Goal: Transaction & Acquisition: Purchase product/service

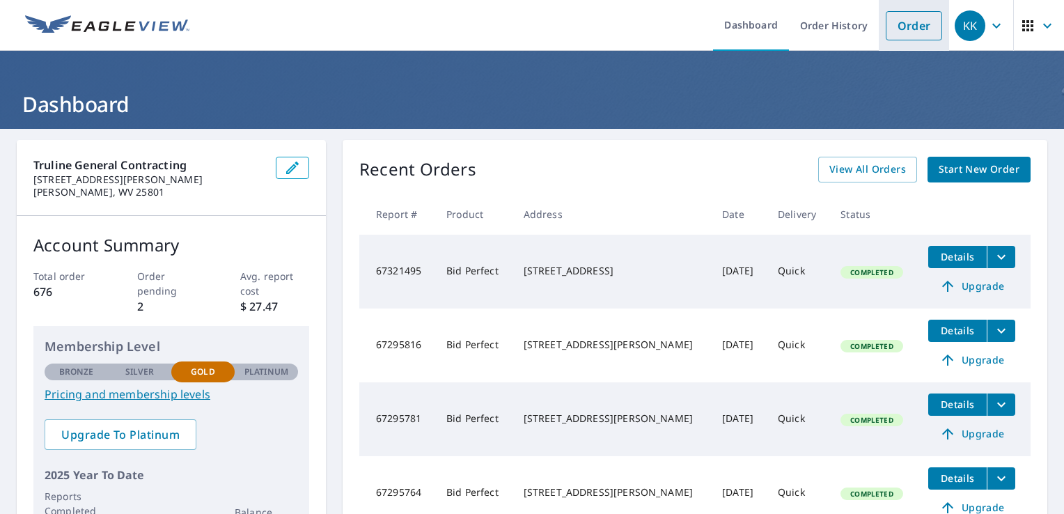
click at [891, 28] on link "Order" at bounding box center [914, 25] width 56 height 29
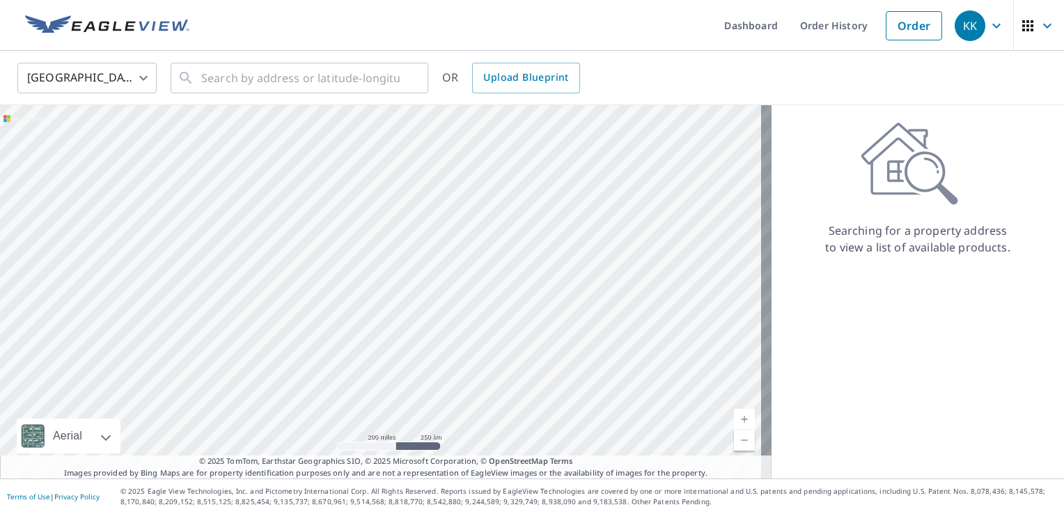
click at [273, 101] on div "United States US ​ ​ OR Upload Blueprint" at bounding box center [532, 78] width 1064 height 54
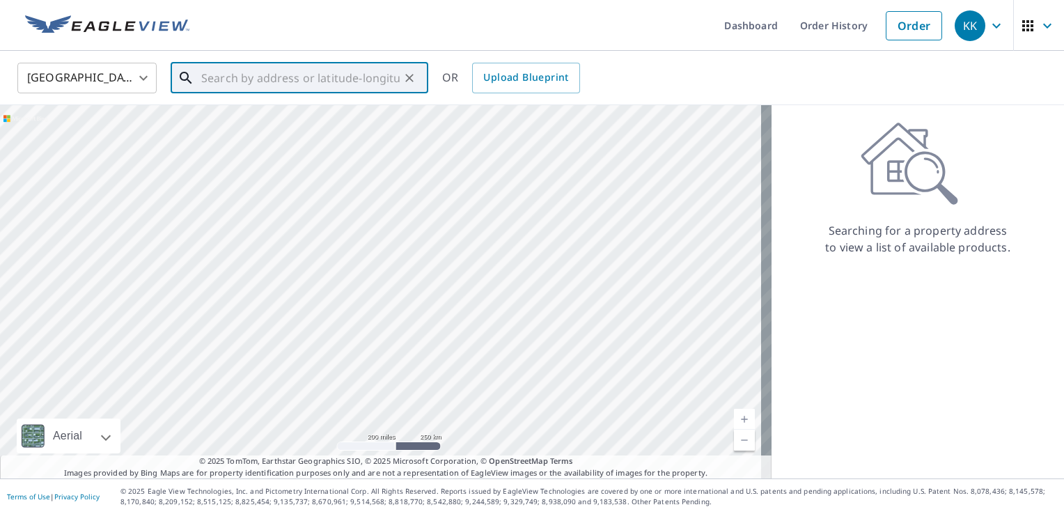
click at [276, 77] on input "text" at bounding box center [300, 77] width 198 height 39
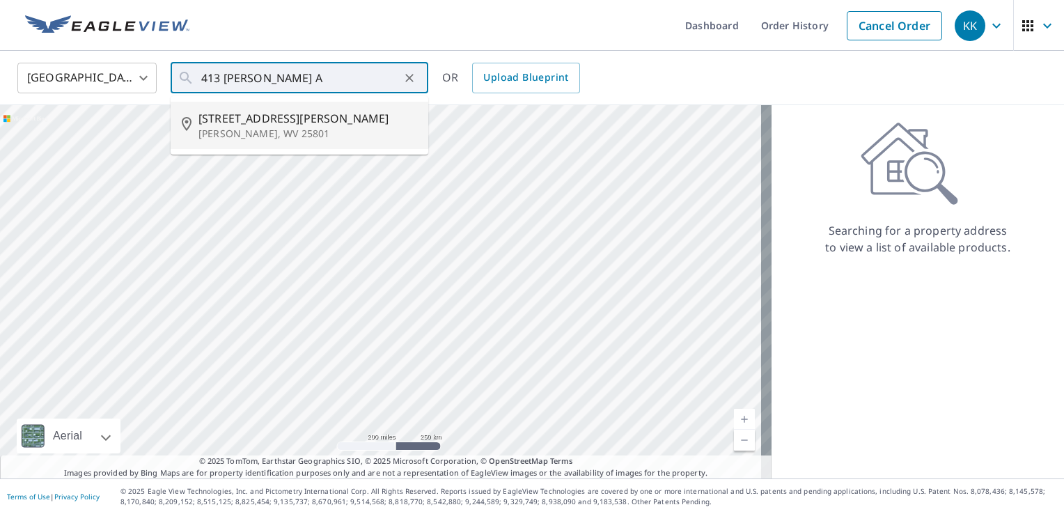
type input "[STREET_ADDRESS][PERSON_NAME]"
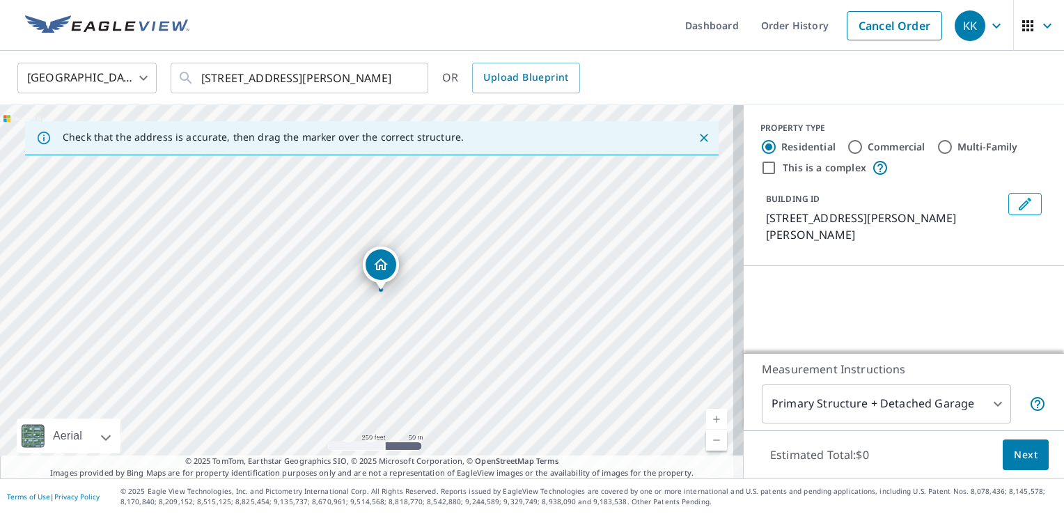
click at [847, 230] on div "BUILDING ID 413 Ewart Ave, Beckley, WV, 25801" at bounding box center [903, 217] width 287 height 61
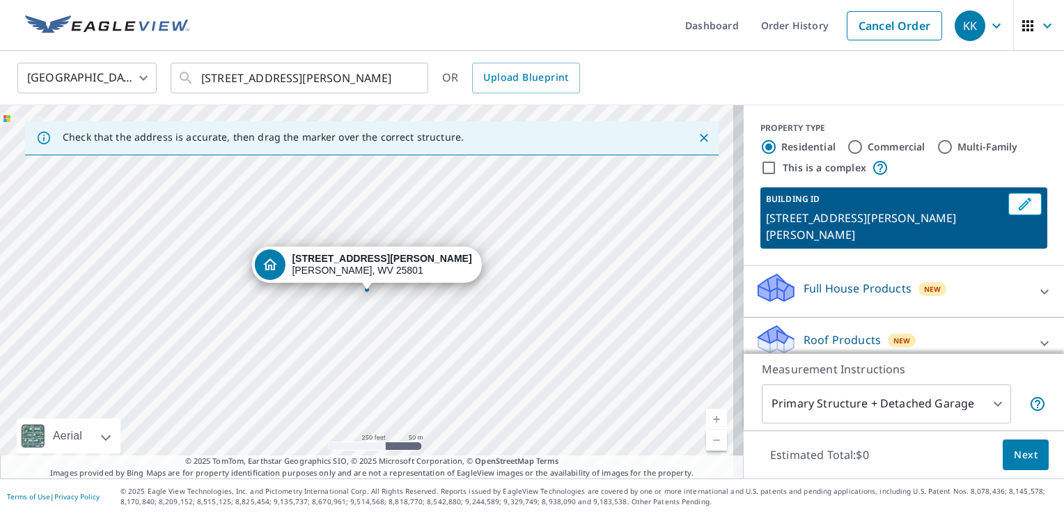
click at [860, 331] on p "Roof Products" at bounding box center [842, 339] width 77 height 17
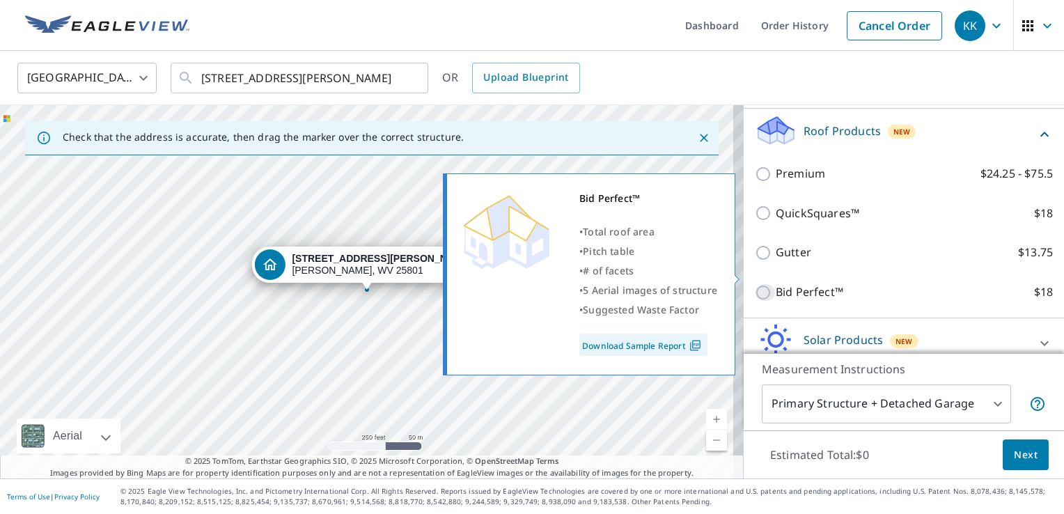
click at [756, 284] on input "Bid Perfect™ $18" at bounding box center [765, 292] width 21 height 17
checkbox input "true"
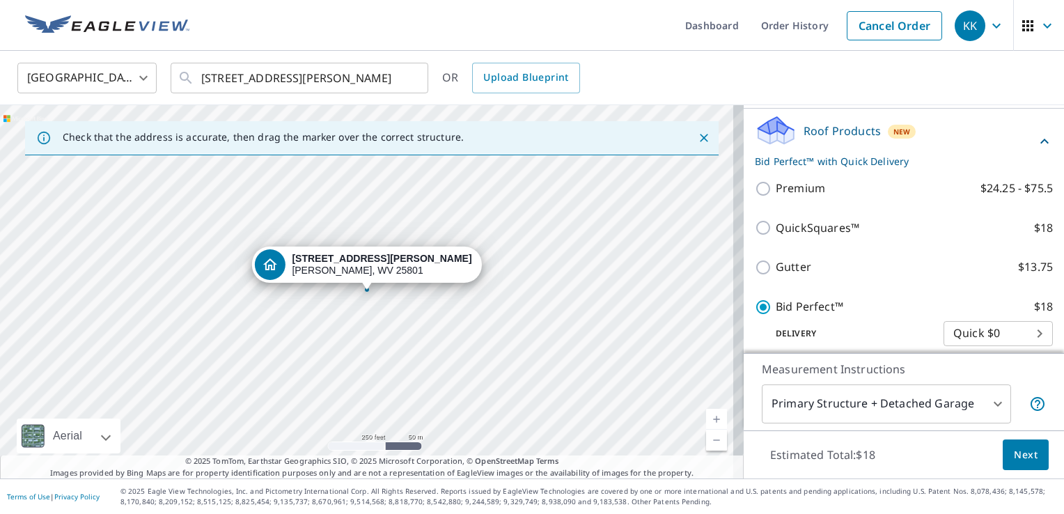
click at [1020, 443] on button "Next" at bounding box center [1026, 454] width 46 height 31
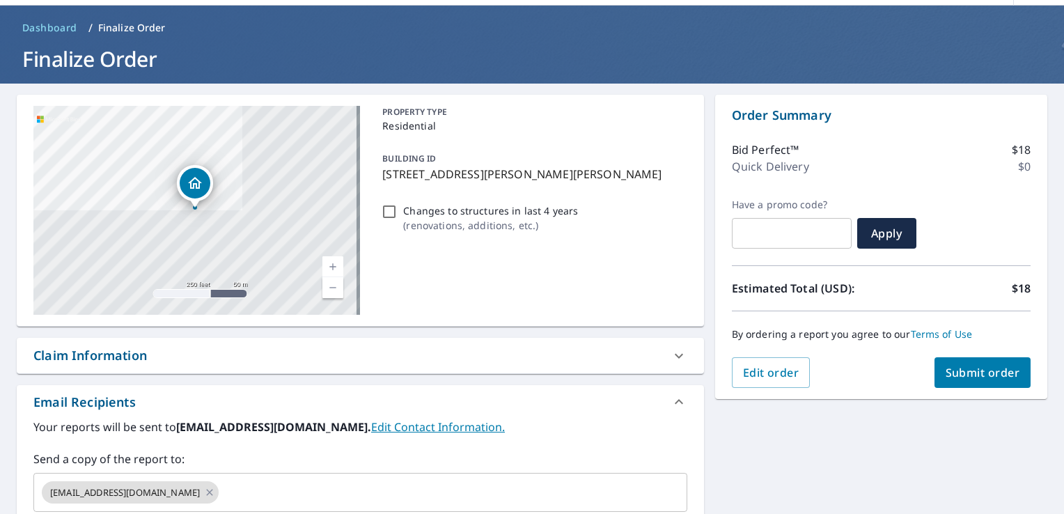
scroll to position [70, 0]
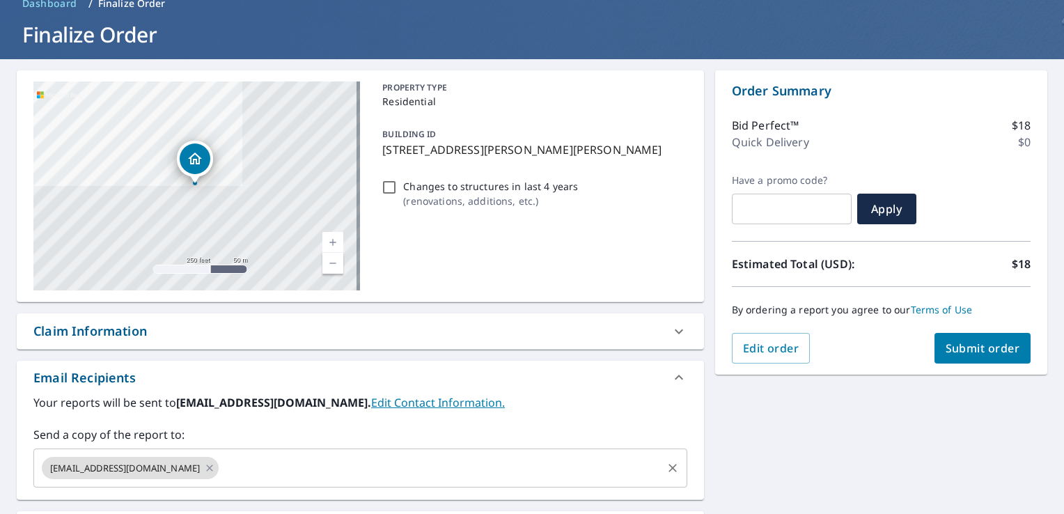
click at [404, 469] on input "text" at bounding box center [440, 468] width 439 height 26
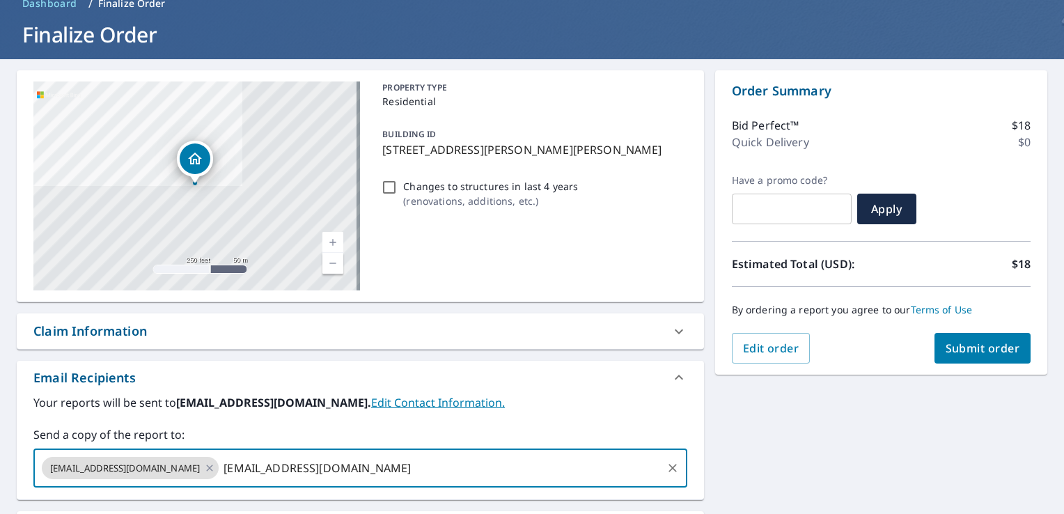
type input "Clydetrulineroofingwv@outlook.com"
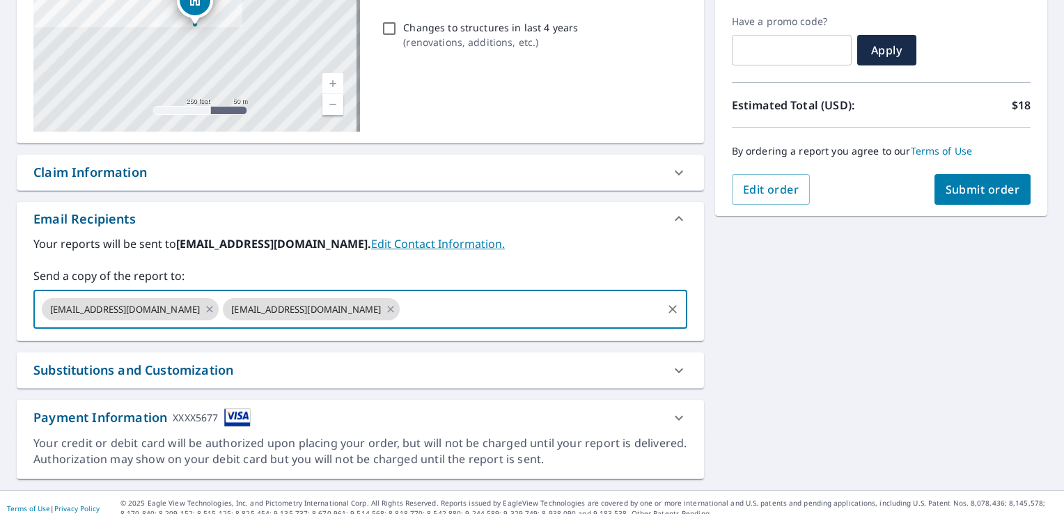
scroll to position [239, 0]
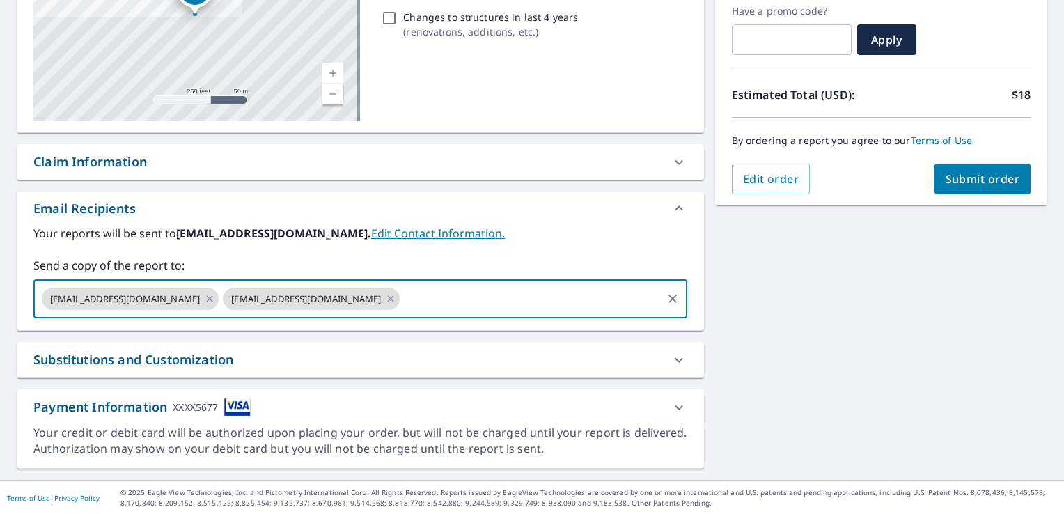
click at [976, 180] on span "Submit order" at bounding box center [983, 178] width 75 height 15
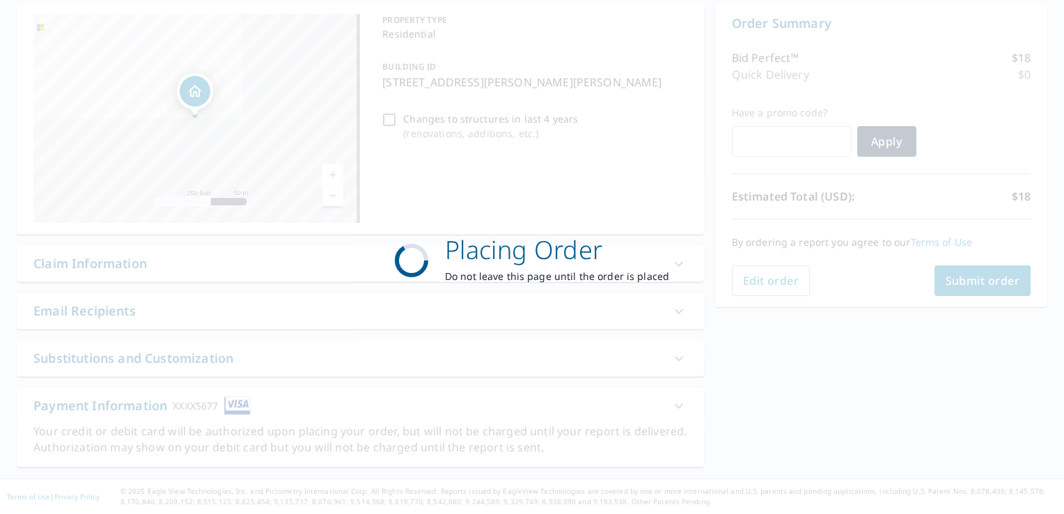
scroll to position [136, 0]
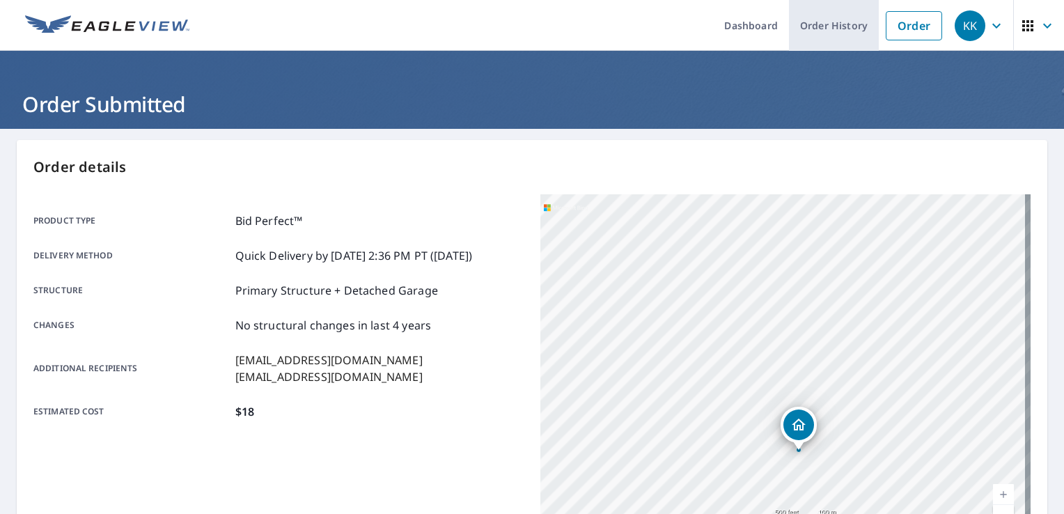
click at [815, 10] on link "Order History" at bounding box center [834, 25] width 90 height 51
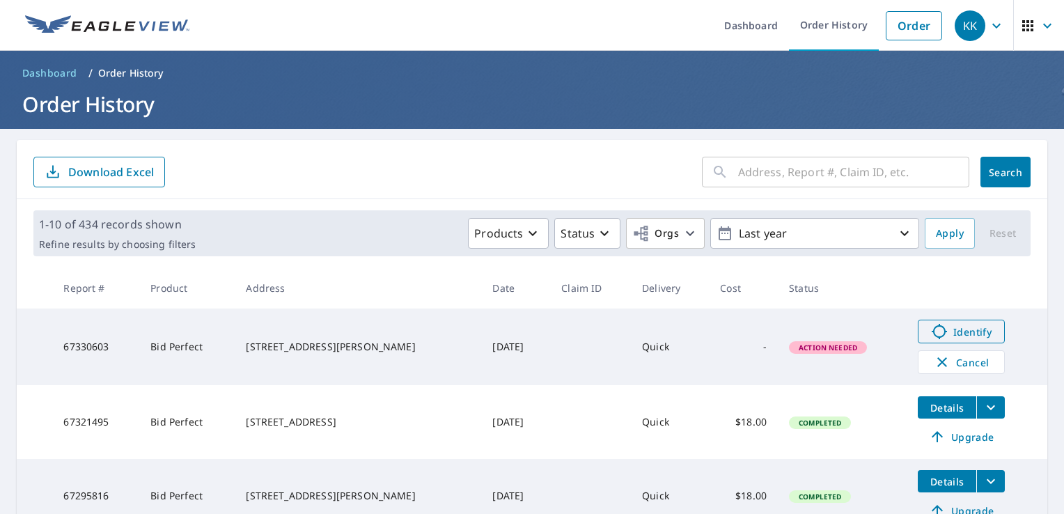
click at [927, 332] on span "Identify" at bounding box center [961, 331] width 69 height 17
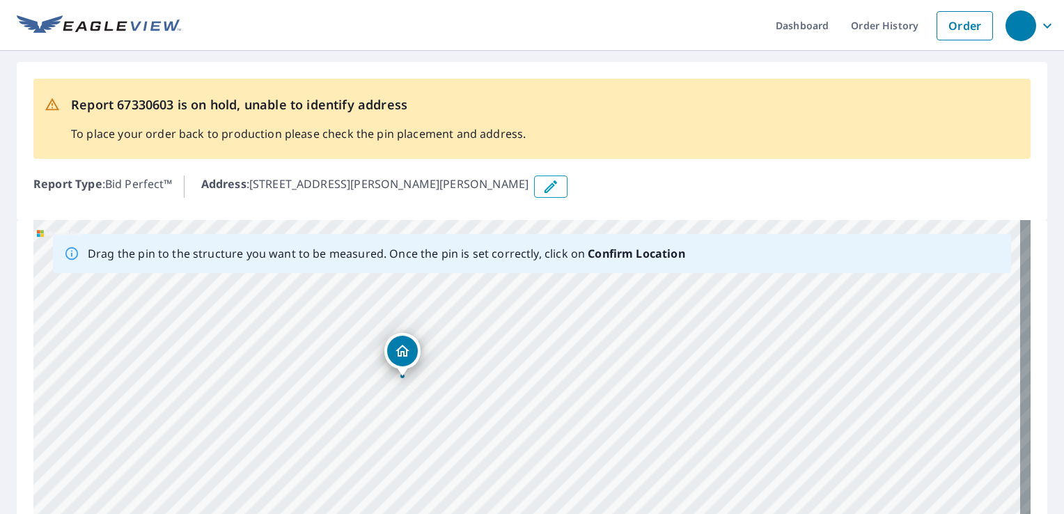
drag, startPoint x: 817, startPoint y: 394, endPoint x: 515, endPoint y: 378, distance: 302.0
click at [515, 378] on div "[STREET_ADDRESS][PERSON_NAME]" at bounding box center [531, 438] width 997 height 437
drag, startPoint x: 461, startPoint y: 322, endPoint x: 513, endPoint y: 313, distance: 52.3
click at [513, 313] on div "[STREET_ADDRESS][PERSON_NAME]" at bounding box center [531, 438] width 997 height 437
drag, startPoint x: 637, startPoint y: 386, endPoint x: 657, endPoint y: 324, distance: 65.2
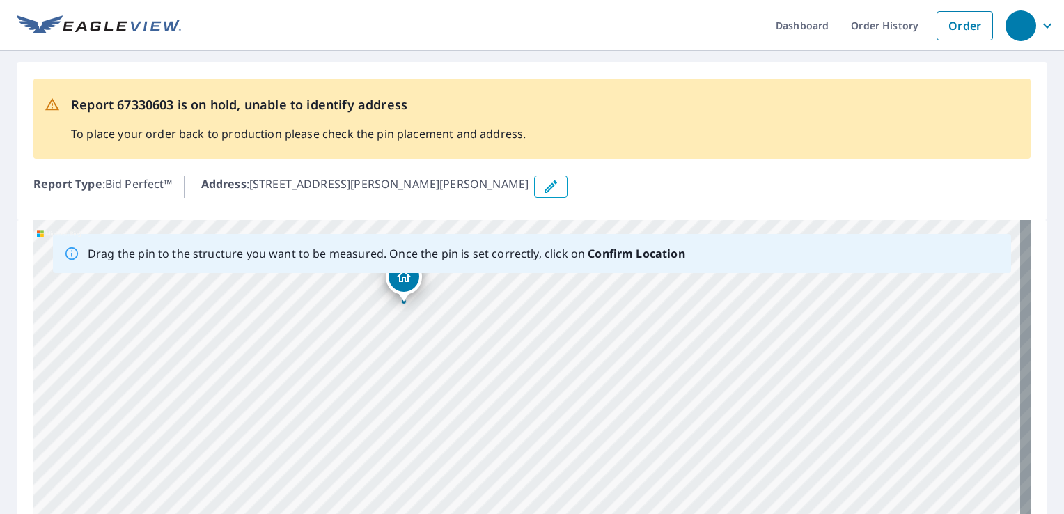
click at [657, 324] on div "[STREET_ADDRESS][PERSON_NAME]" at bounding box center [531, 438] width 997 height 437
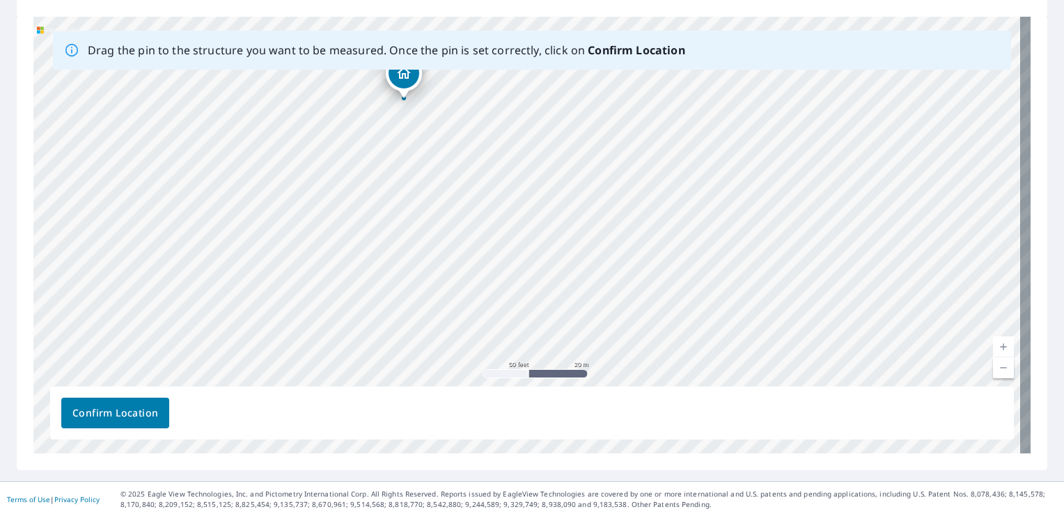
scroll to position [205, 0]
click at [118, 414] on span "Confirm Location" at bounding box center [115, 411] width 86 height 17
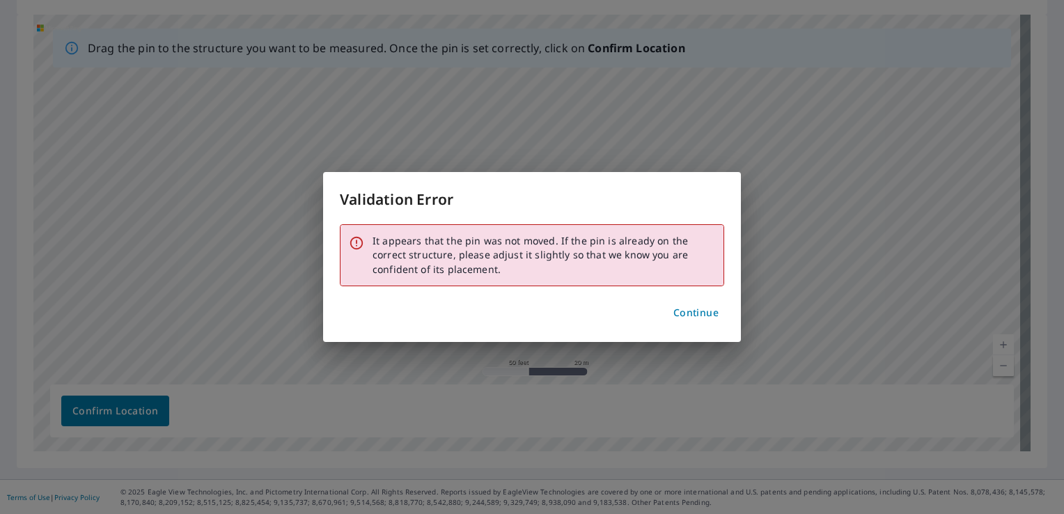
click at [674, 308] on span "Continue" at bounding box center [695, 312] width 45 height 17
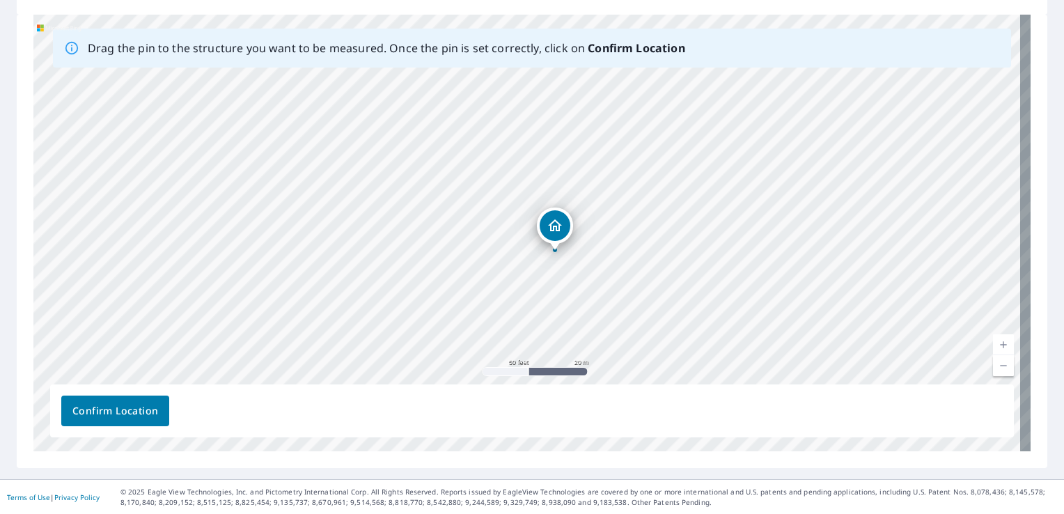
drag, startPoint x: 528, startPoint y: 222, endPoint x: 564, endPoint y: 247, distance: 44.0
drag, startPoint x: 528, startPoint y: 214, endPoint x: 487, endPoint y: 194, distance: 45.5
click at [487, 194] on div "[STREET_ADDRESS][PERSON_NAME]" at bounding box center [531, 233] width 997 height 437
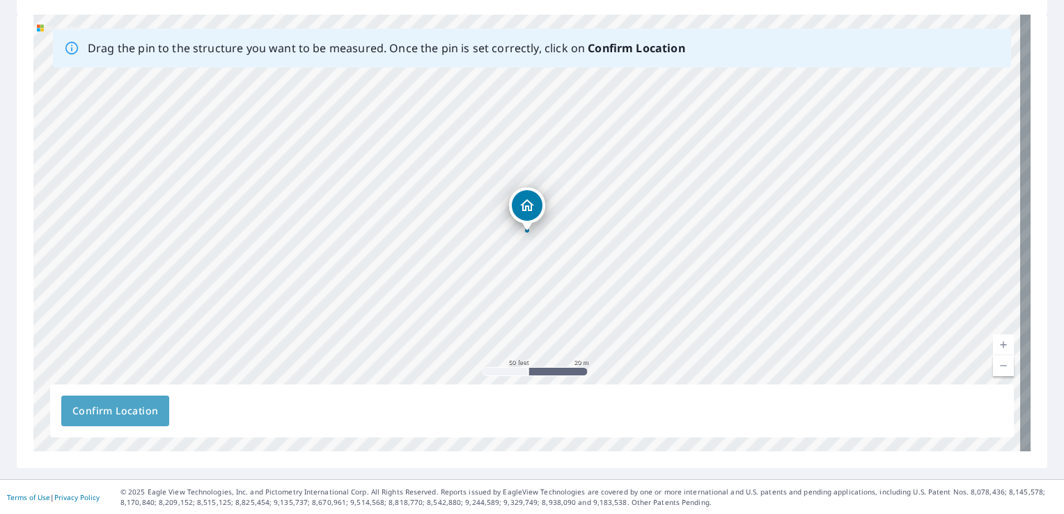
click at [151, 404] on span "Confirm Location" at bounding box center [115, 411] width 86 height 17
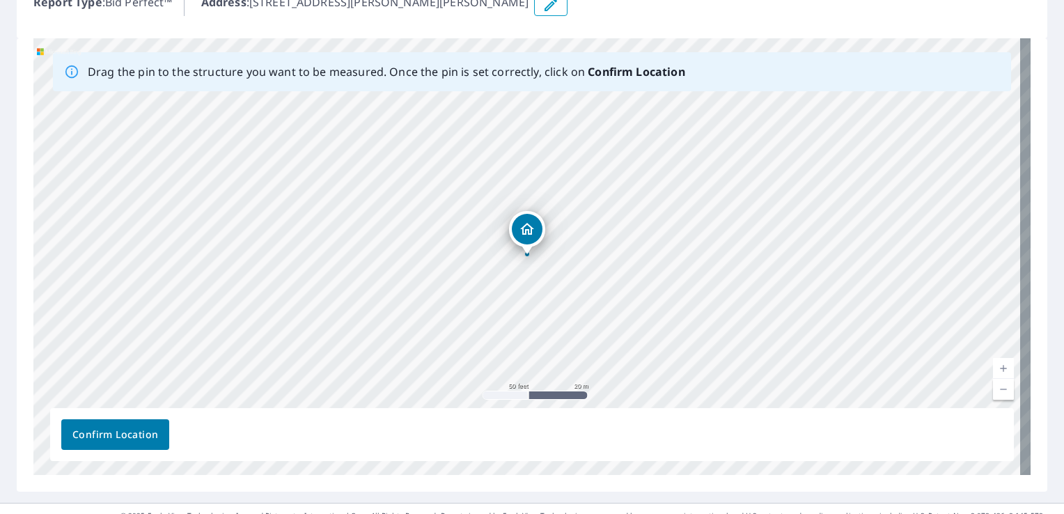
scroll to position [241, 0]
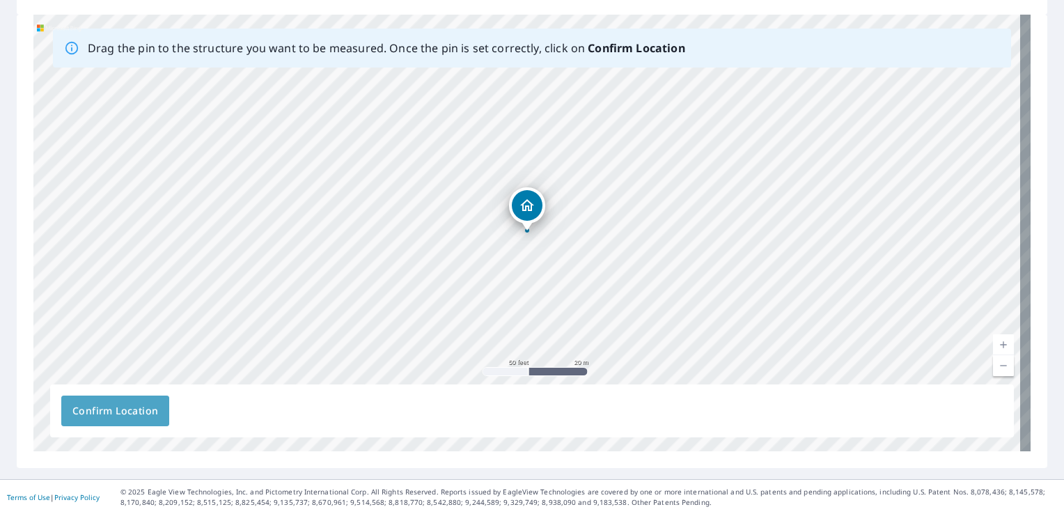
click at [81, 403] on span "Confirm Location" at bounding box center [115, 411] width 86 height 17
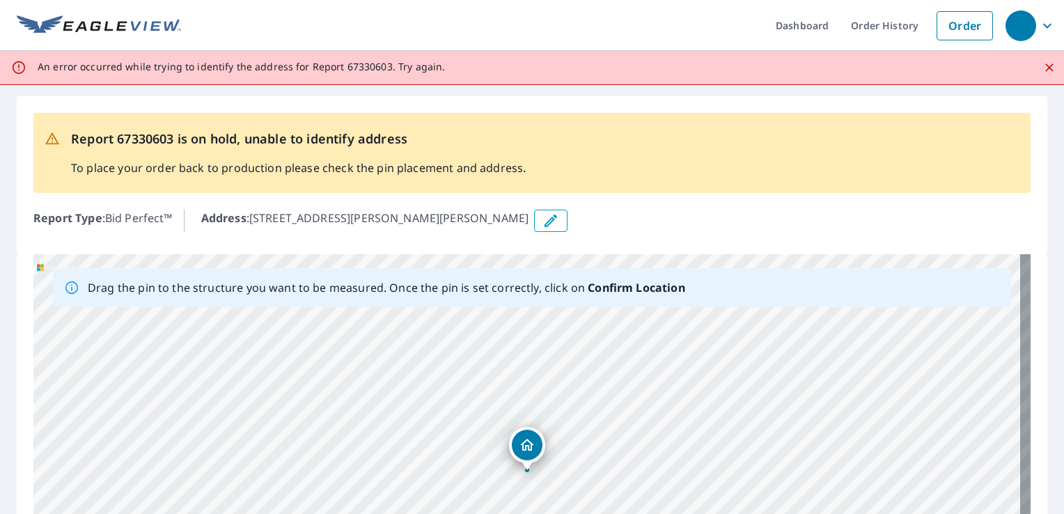
scroll to position [0, 0]
drag, startPoint x: 753, startPoint y: 455, endPoint x: 740, endPoint y: 460, distance: 13.2
click at [740, 460] on div "[STREET_ADDRESS][PERSON_NAME]" at bounding box center [531, 472] width 997 height 437
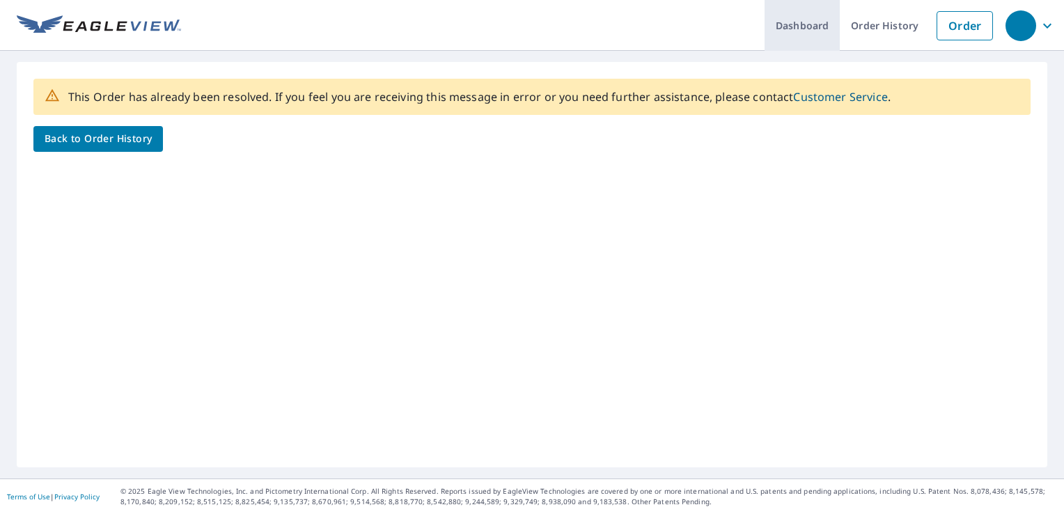
click at [814, 26] on link "Dashboard" at bounding box center [802, 25] width 75 height 51
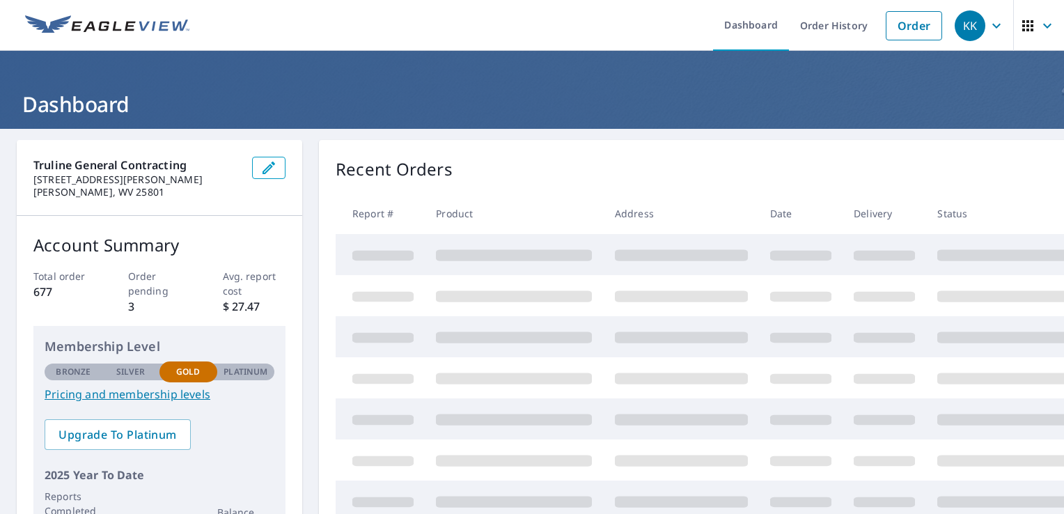
scroll to position [70, 0]
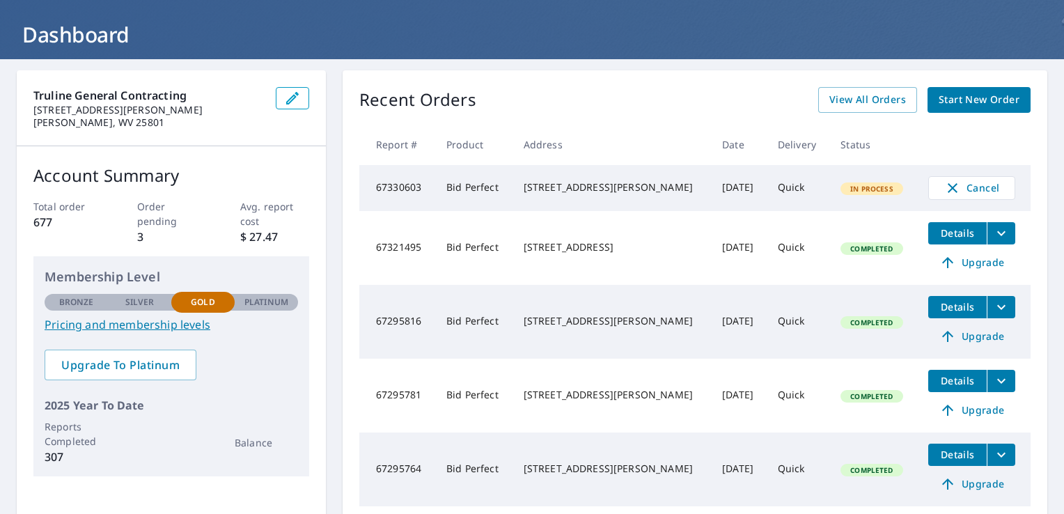
click at [939, 93] on span "Start New Order" at bounding box center [979, 99] width 81 height 17
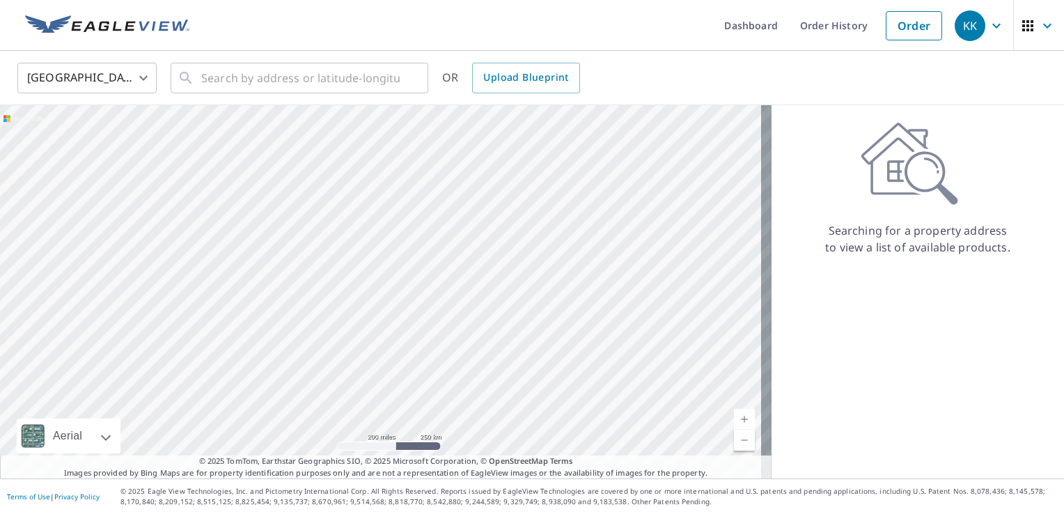
click at [329, 51] on div "United States [GEOGRAPHIC_DATA] ​ ​ OR Upload Blueprint" at bounding box center [532, 78] width 1064 height 54
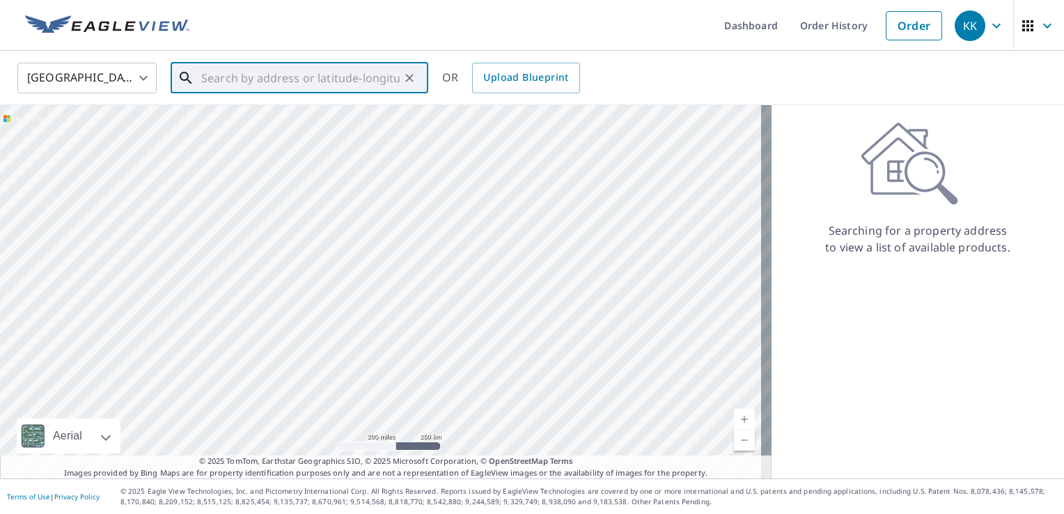
click at [334, 71] on input "text" at bounding box center [300, 77] width 198 height 39
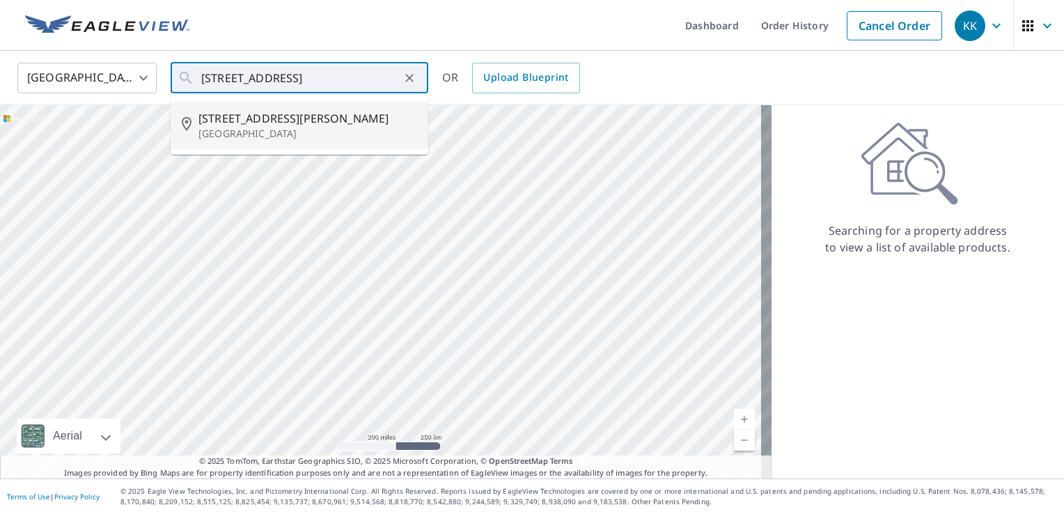
type input "214 Keel Rd Oak Hill, WV 25901"
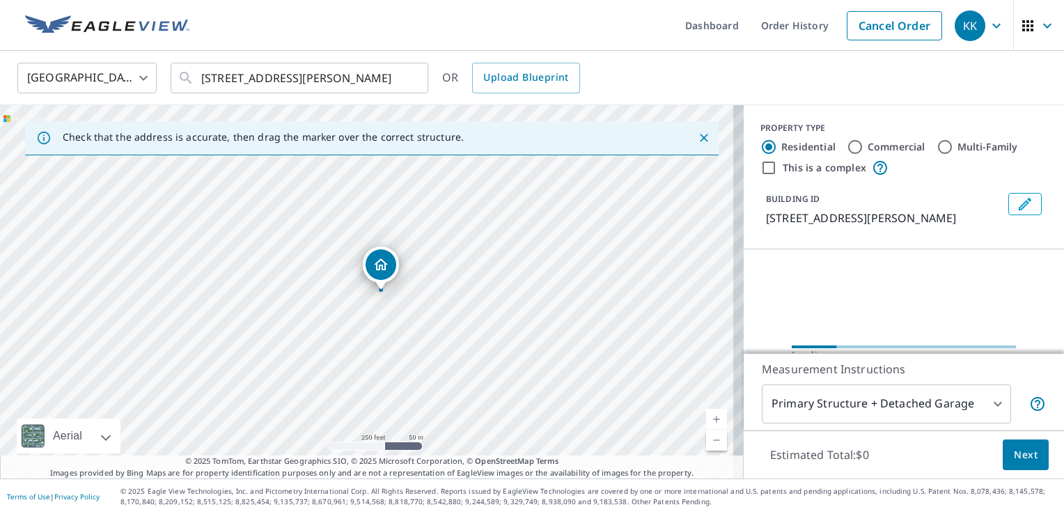
click at [809, 211] on p "214 Keel Rd, Oak Hill, WV, 25901" at bounding box center [884, 218] width 237 height 17
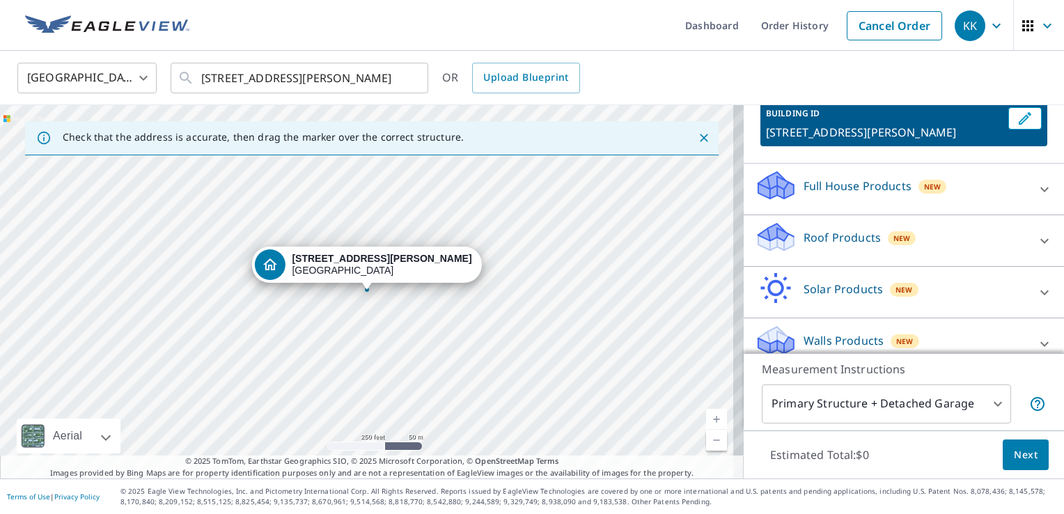
scroll to position [101, 0]
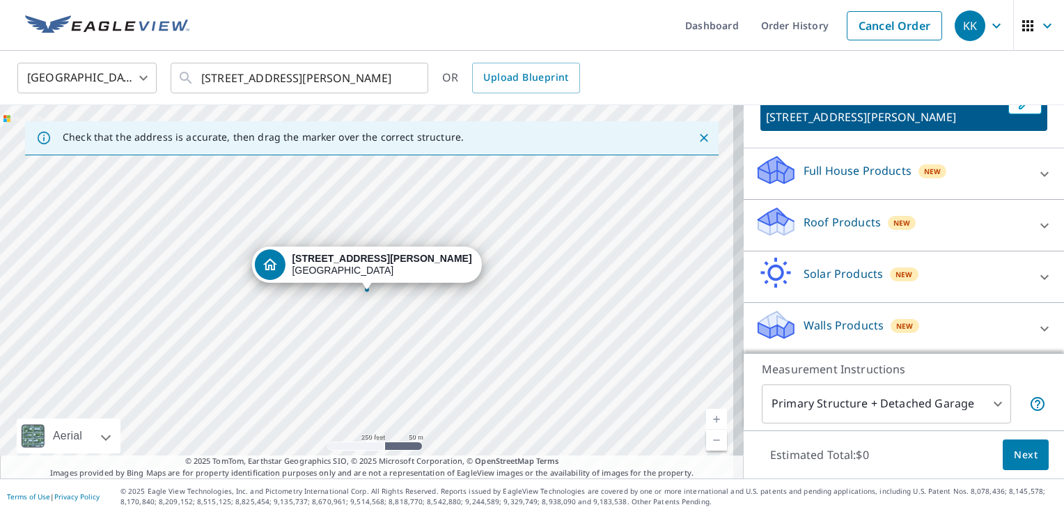
click at [836, 219] on p "Roof Products" at bounding box center [842, 222] width 77 height 17
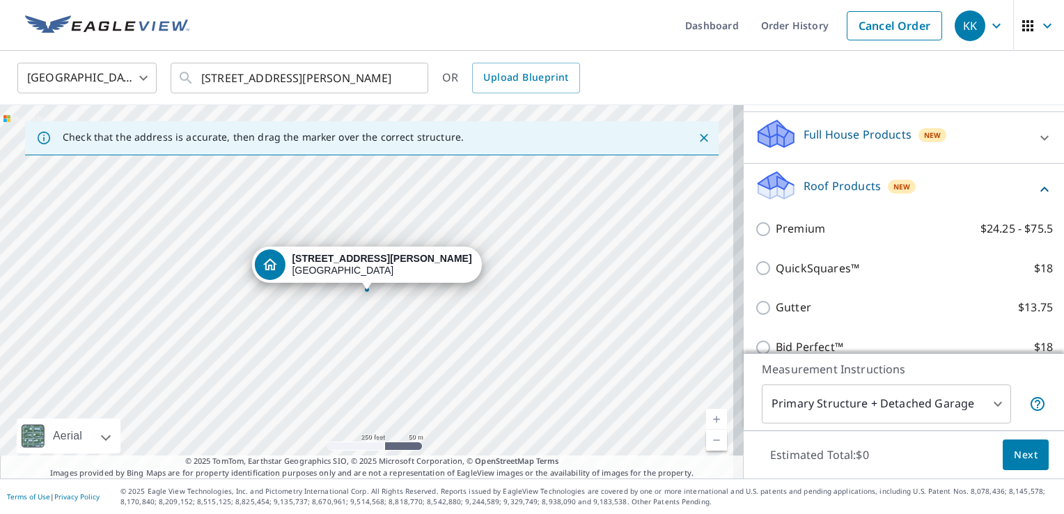
scroll to position [171, 0]
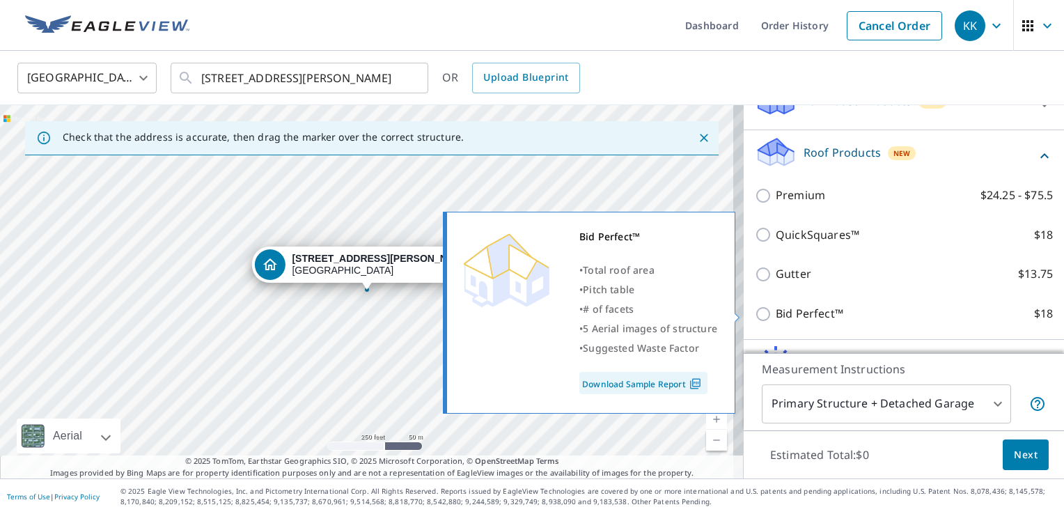
click at [755, 309] on input "Bid Perfect™ $18" at bounding box center [765, 314] width 21 height 17
checkbox input "true"
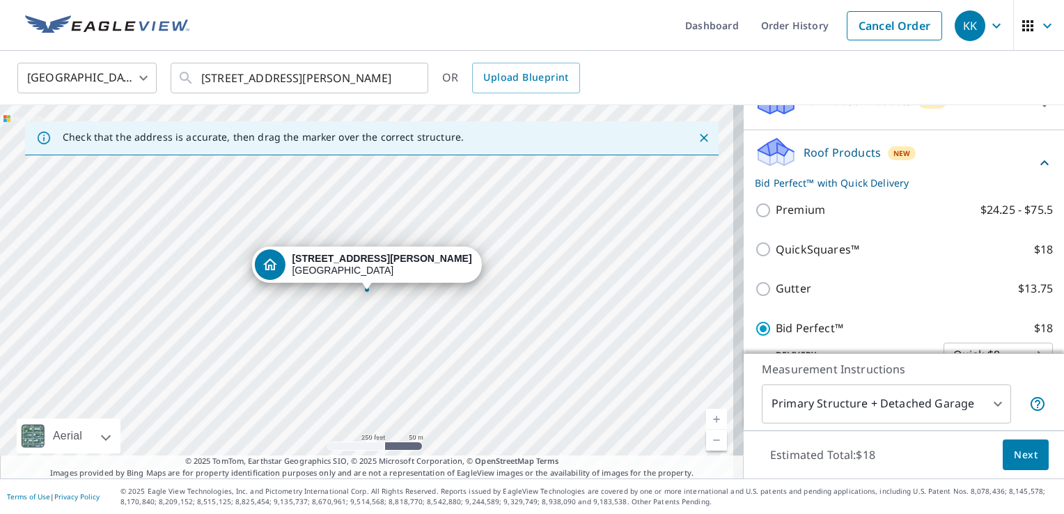
scroll to position [240, 0]
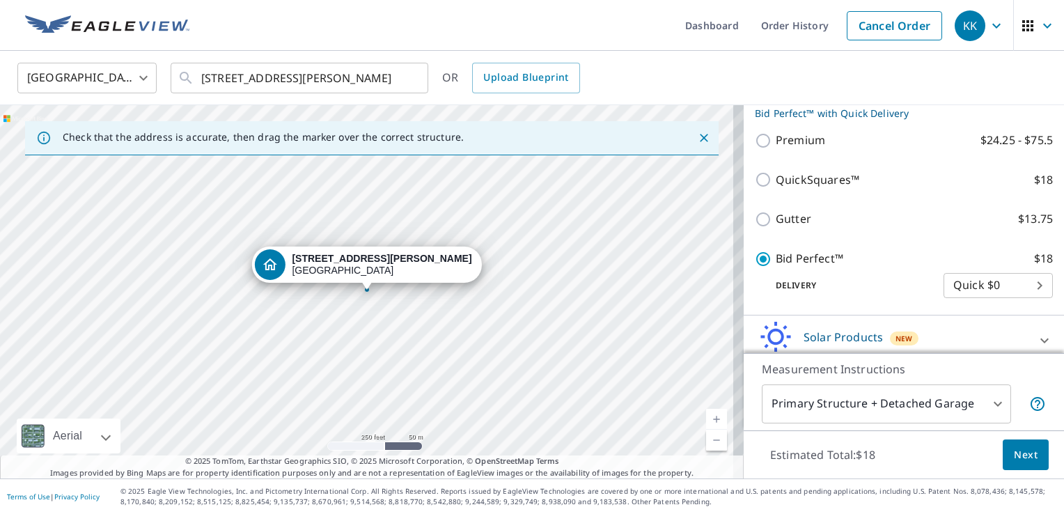
click at [1003, 455] on button "Next" at bounding box center [1026, 454] width 46 height 31
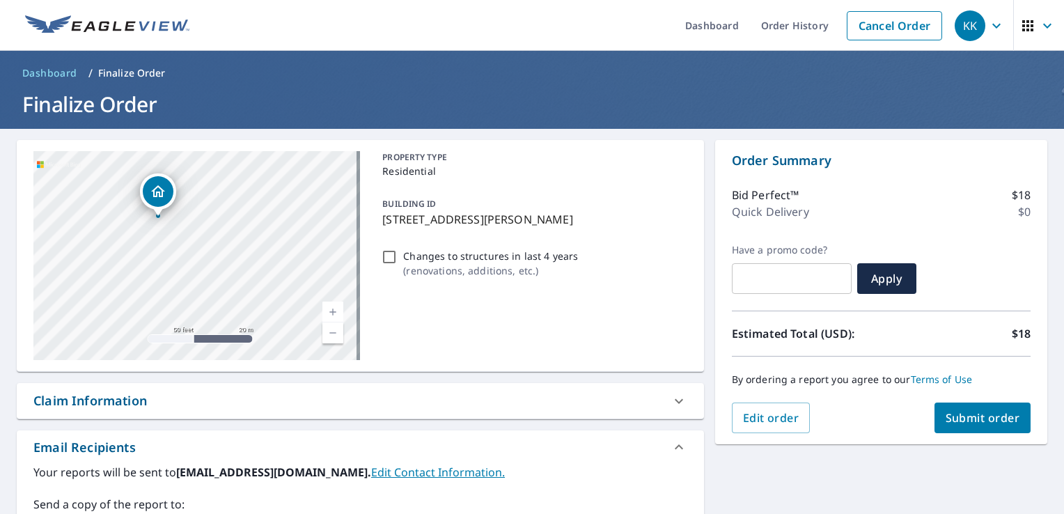
drag, startPoint x: 198, startPoint y: 258, endPoint x: 345, endPoint y: 261, distance: 147.7
click at [345, 261] on div "214 Keel Rd Oak Hill, WV 25901" at bounding box center [196, 255] width 327 height 209
click at [391, 255] on input "Changes to structures in last 4 years ( renovations, additions, etc. )" at bounding box center [389, 257] width 17 height 17
checkbox input "true"
click at [967, 407] on button "Submit order" at bounding box center [983, 418] width 97 height 31
